Goal: Find specific page/section: Find specific page/section

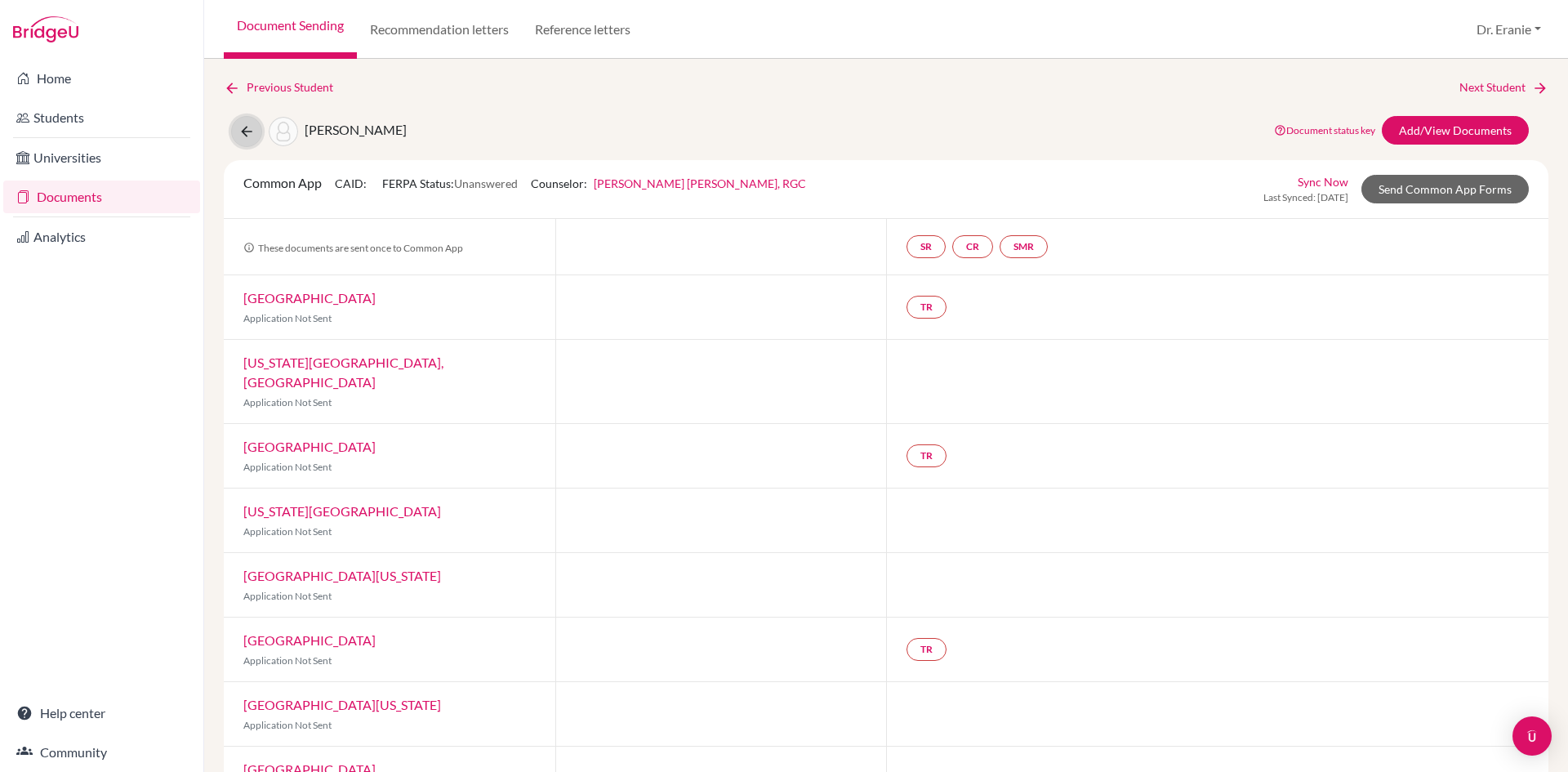
click at [236, 132] on button at bounding box center [247, 132] width 31 height 31
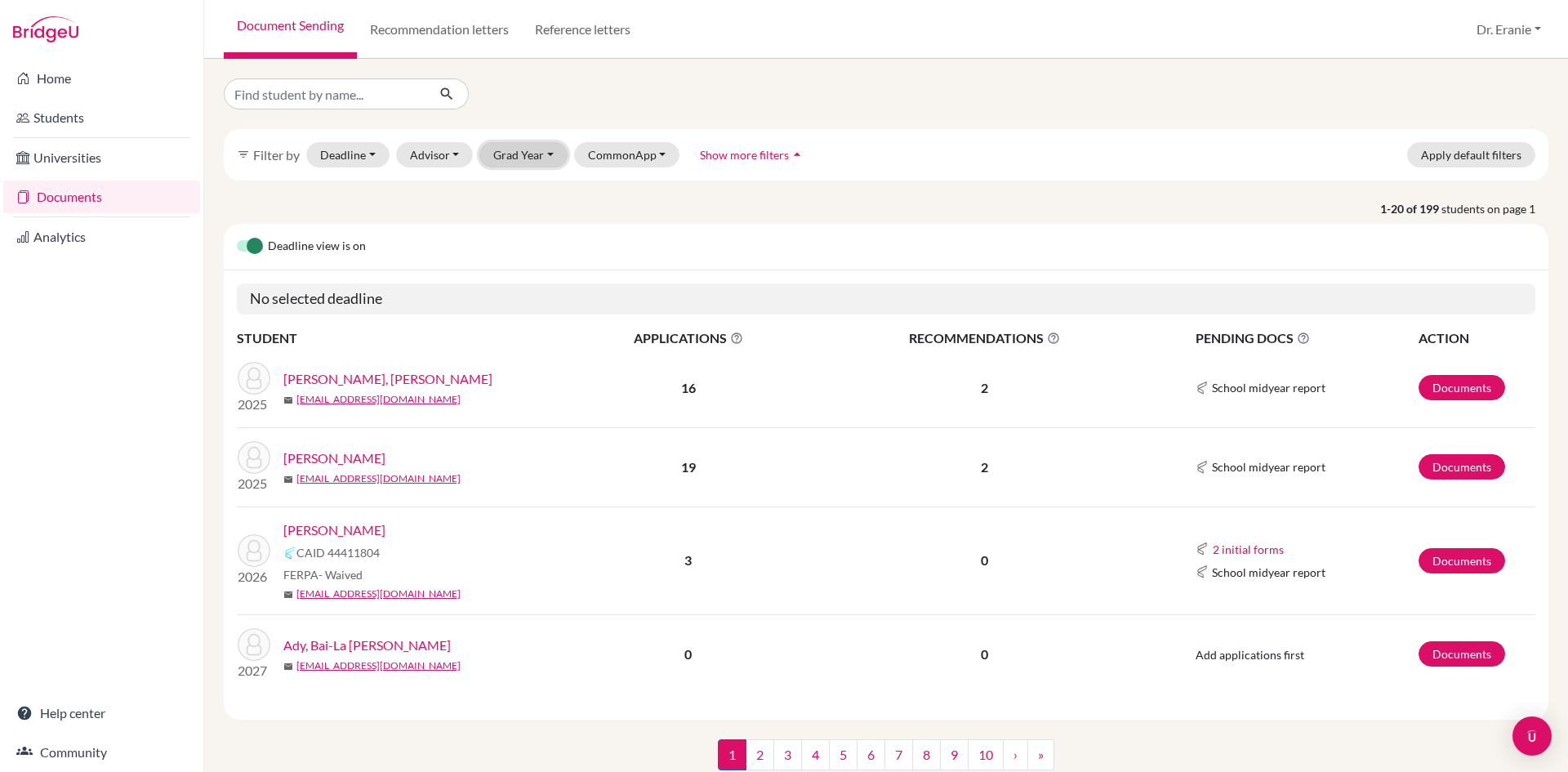
click at [553, 154] on button "Grad Year" at bounding box center [524, 154] width 88 height 25
click at [525, 209] on span "2026" at bounding box center [515, 216] width 29 height 20
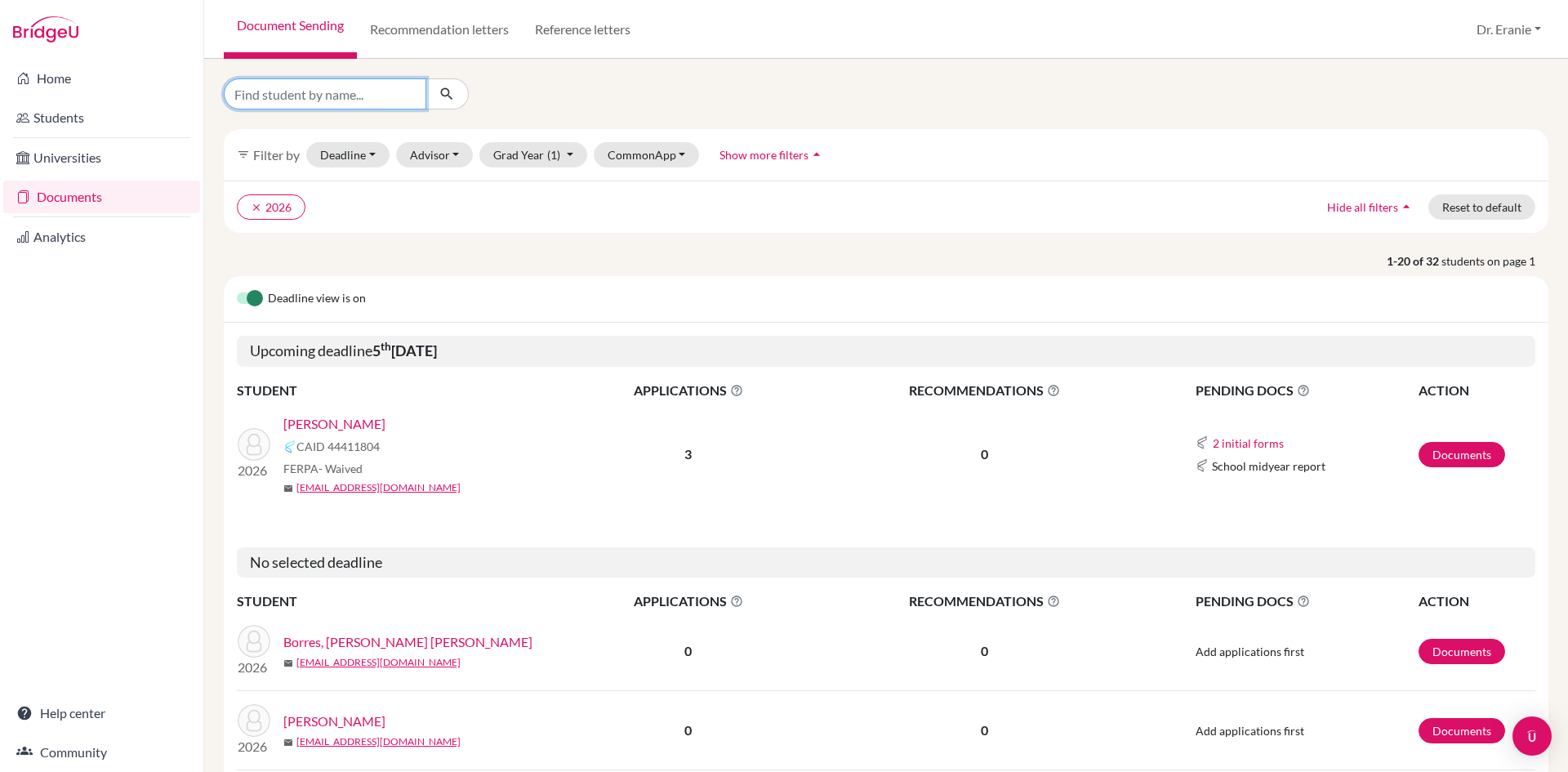
click at [345, 96] on input "Find student by name..." at bounding box center [325, 94] width 203 height 31
type input "[PERSON_NAME]"
click button "submit" at bounding box center [447, 94] width 43 height 31
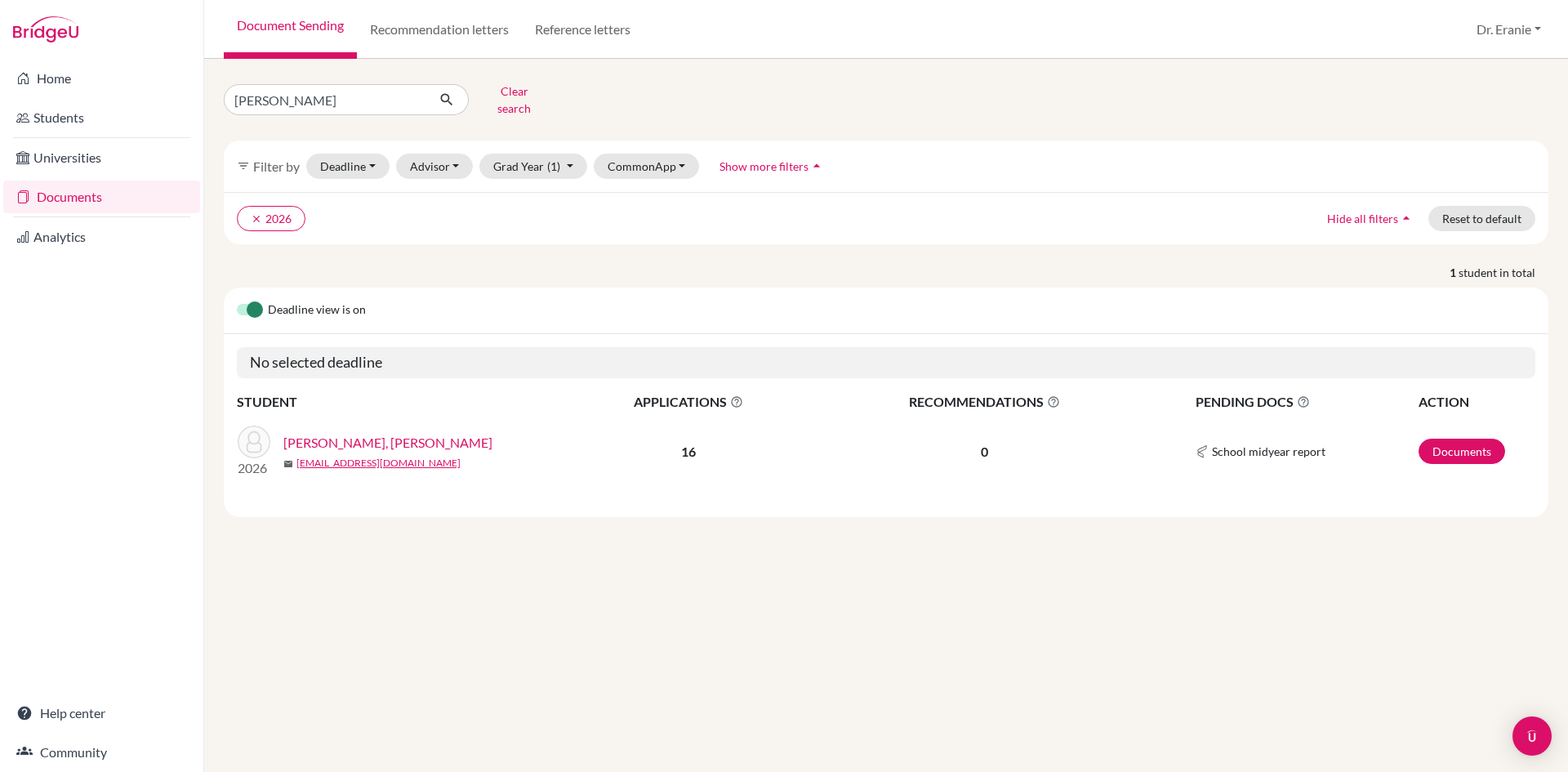
click at [357, 433] on link "[PERSON_NAME], [PERSON_NAME]" at bounding box center [388, 443] width 209 height 20
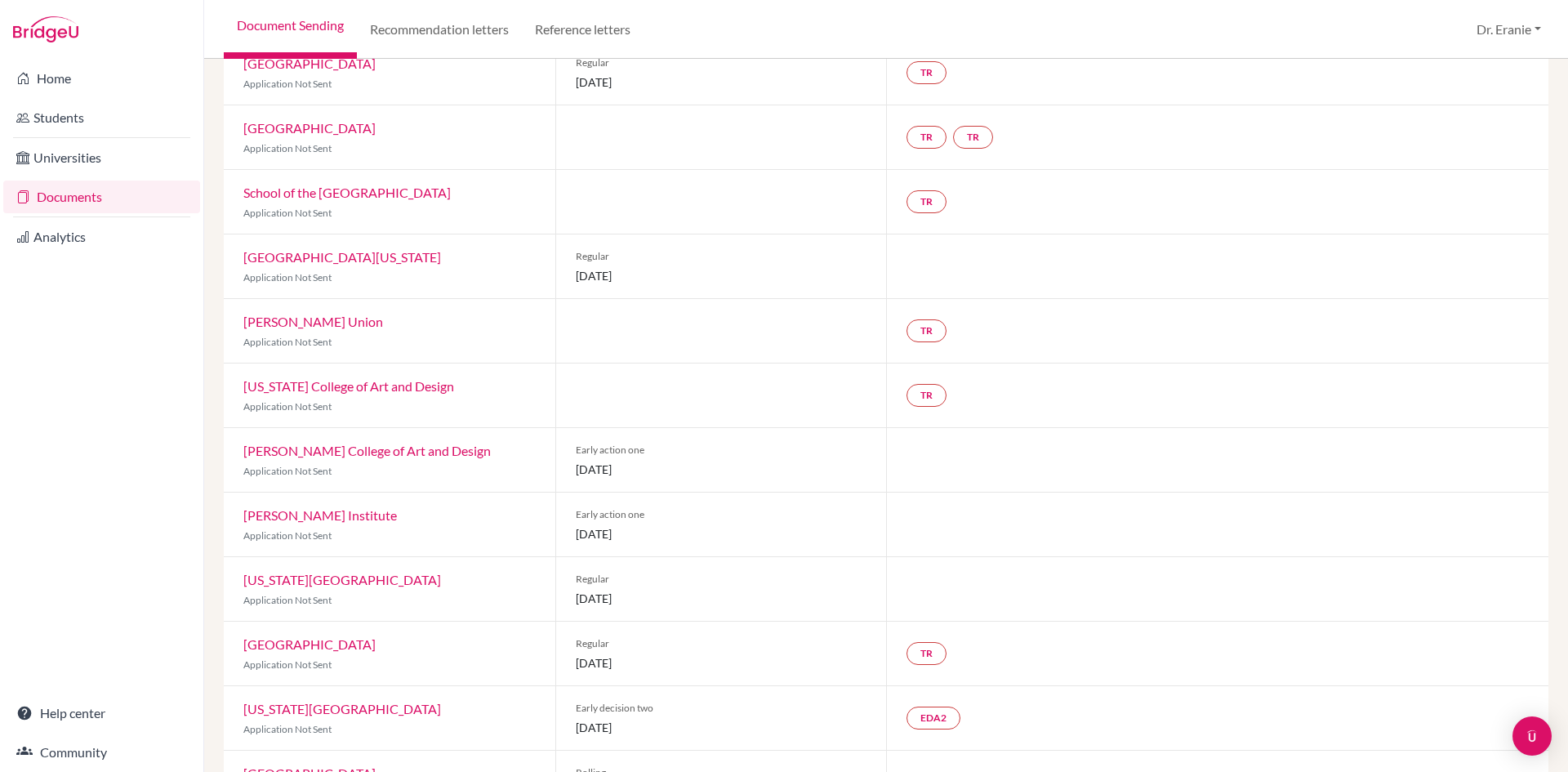
scroll to position [370, 0]
